Goal: Task Accomplishment & Management: Manage account settings

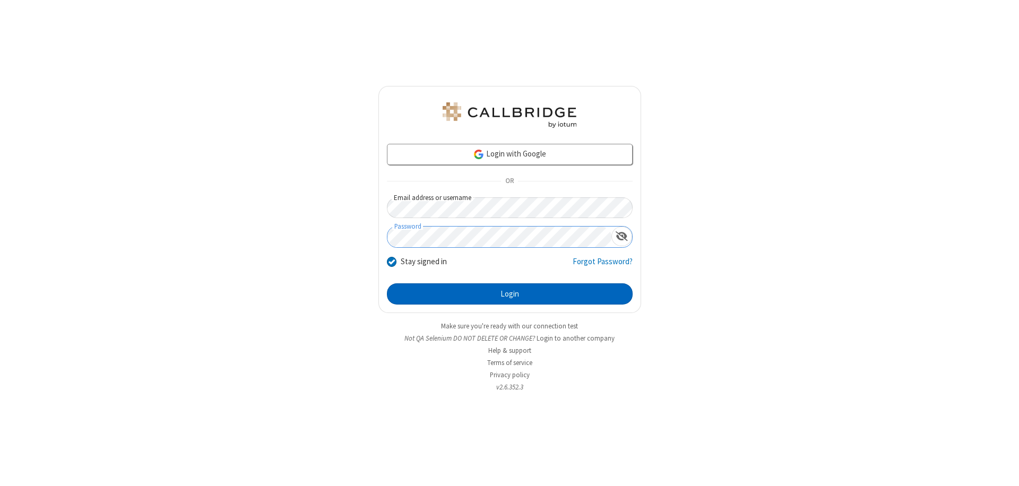
click at [509, 294] on button "Login" at bounding box center [510, 293] width 246 height 21
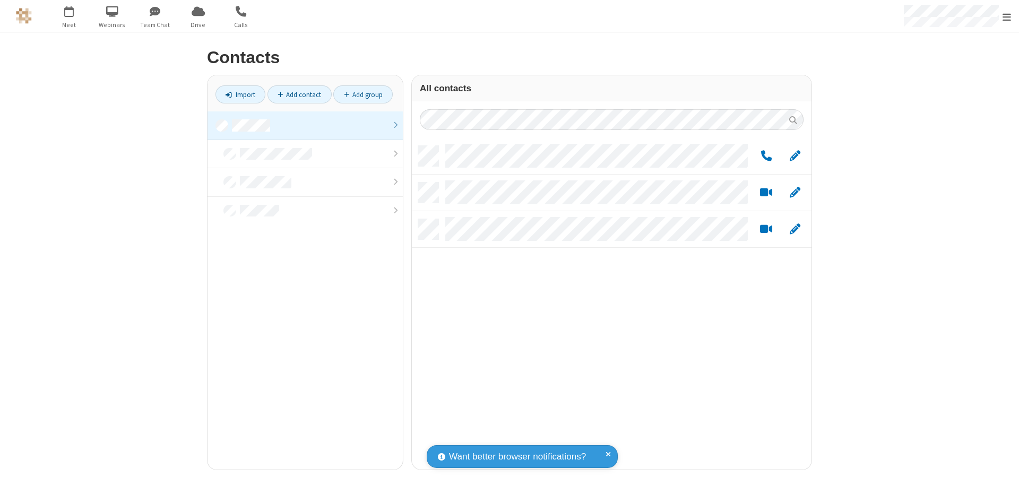
click at [305, 125] on link at bounding box center [304, 125] width 195 height 29
click at [363, 94] on link "Add group" at bounding box center [362, 94] width 59 height 18
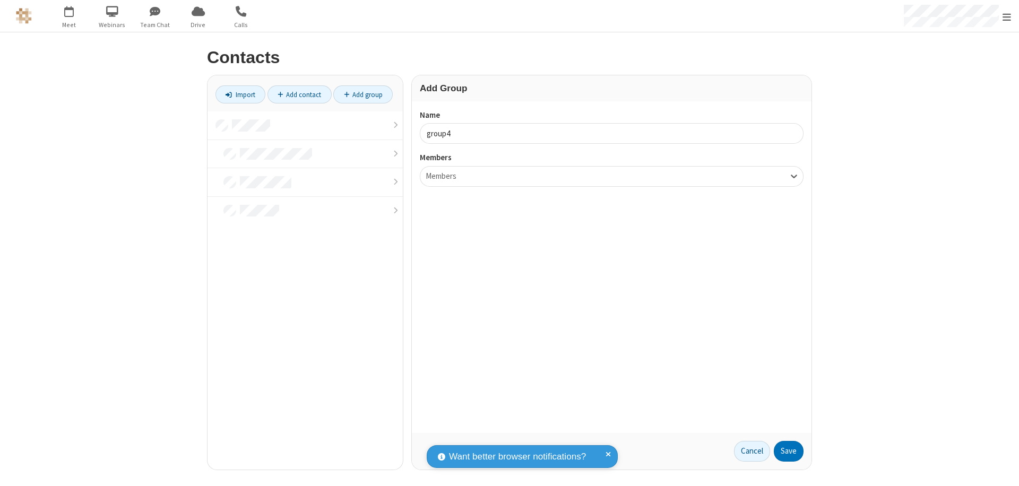
type input "group4"
type input "name20"
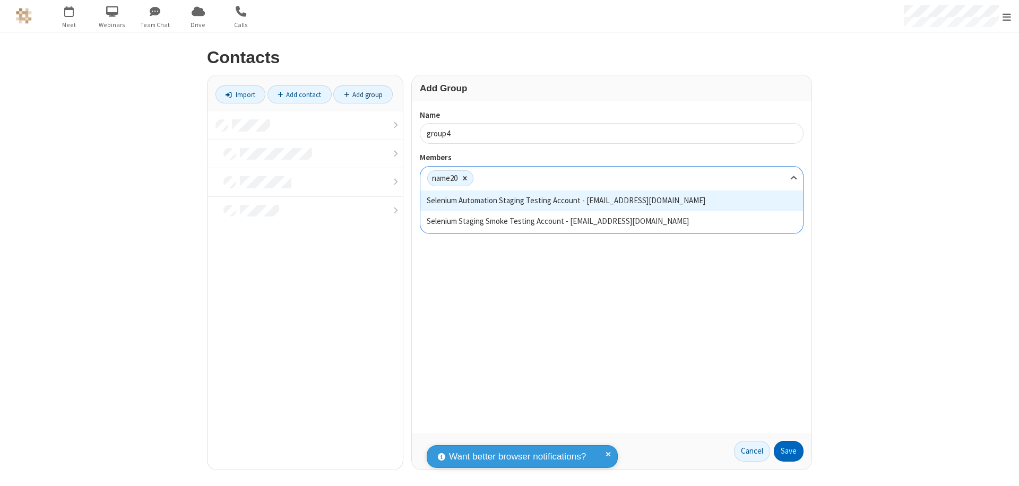
click at [789, 451] on button "Save" at bounding box center [789, 451] width 30 height 21
click at [299, 94] on link "Add contact" at bounding box center [299, 94] width 64 height 18
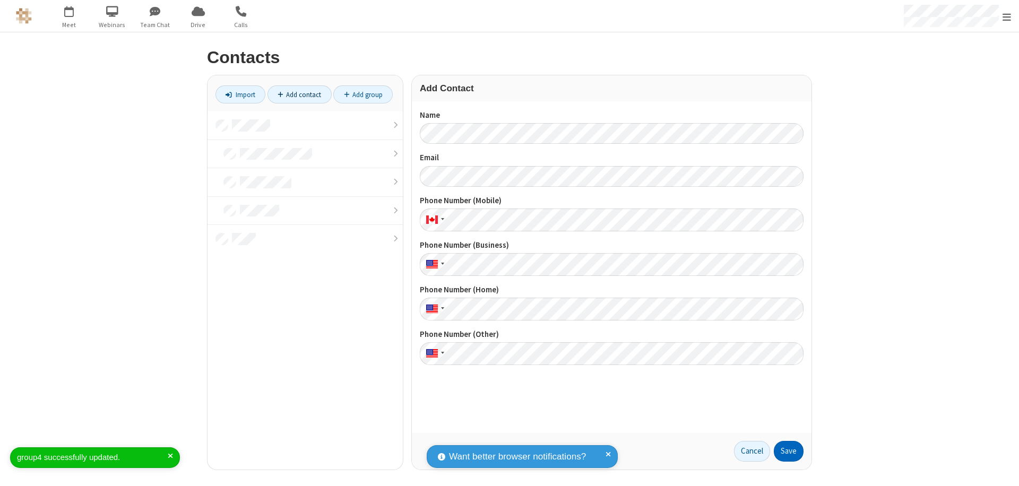
click at [789, 451] on button "Save" at bounding box center [789, 451] width 30 height 21
